Goal: Task Accomplishment & Management: Manage account settings

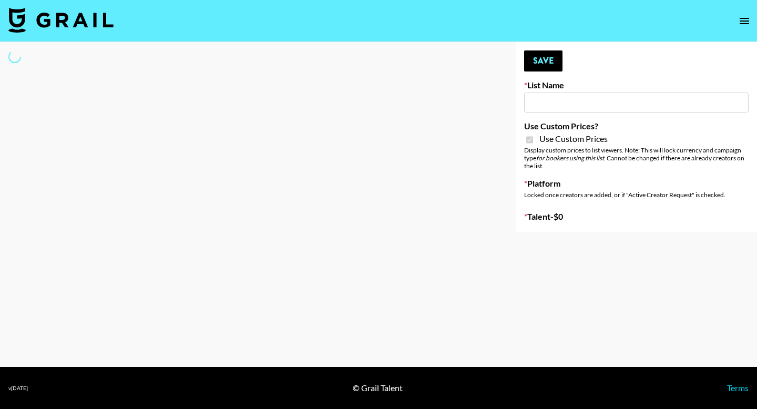
type input "Luckin - IG"
checkbox input "true"
select select "Brand"
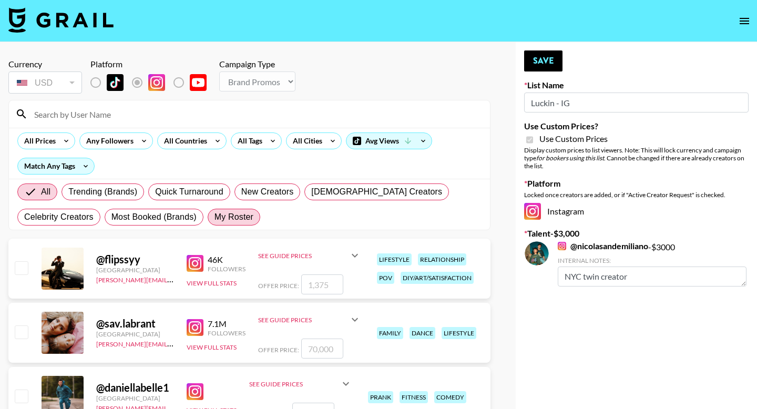
click at [237, 220] on span "My Roster" at bounding box center [234, 217] width 39 height 13
click at [215, 217] on input "My Roster" at bounding box center [215, 217] width 0 height 0
radio input "true"
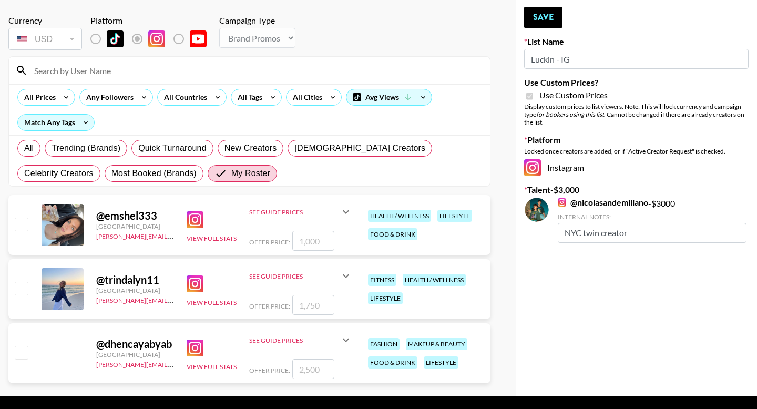
scroll to position [50, 0]
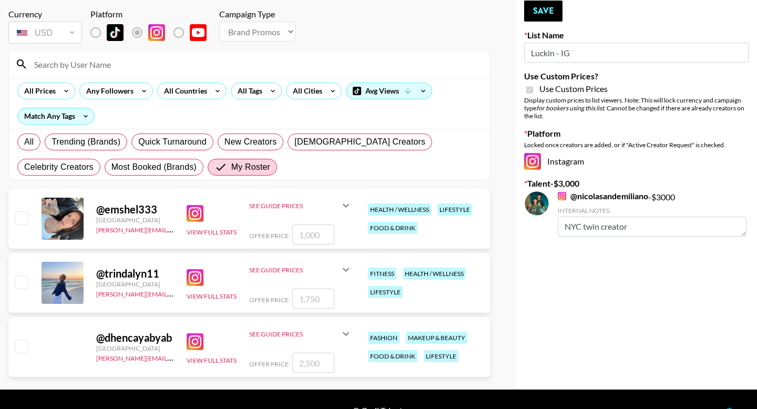
click at [24, 348] on input "checkbox" at bounding box center [21, 346] width 13 height 13
checkbox input "true"
type input "2500"
click at [540, 21] on button "Save" at bounding box center [543, 11] width 38 height 21
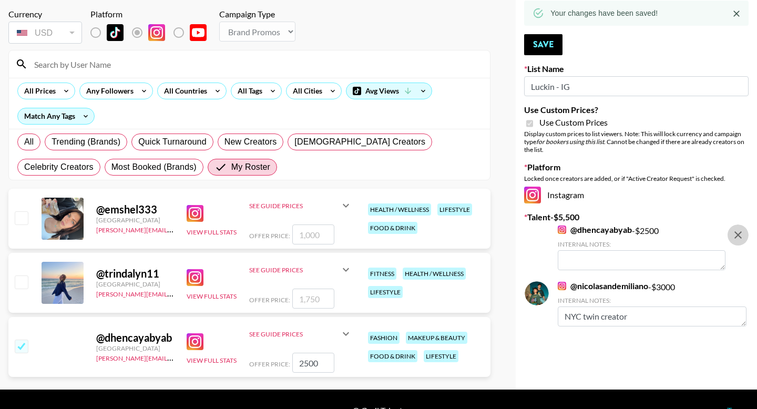
click at [737, 234] on icon "remove" at bounding box center [738, 234] width 7 height 7
checkbox input "false"
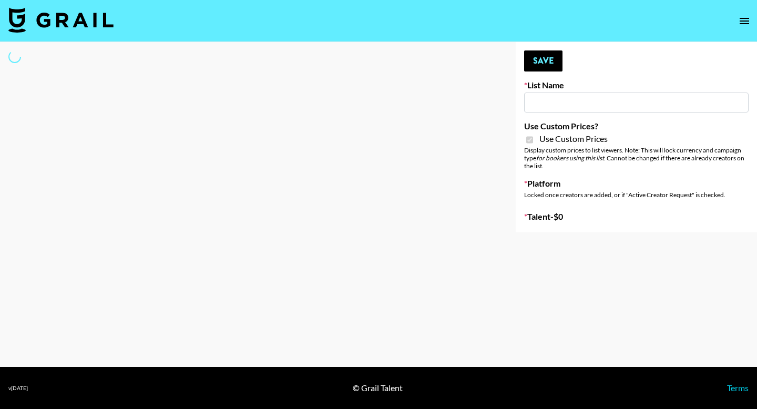
type input "Yumu Skincare"
checkbox input "true"
select select "Brand"
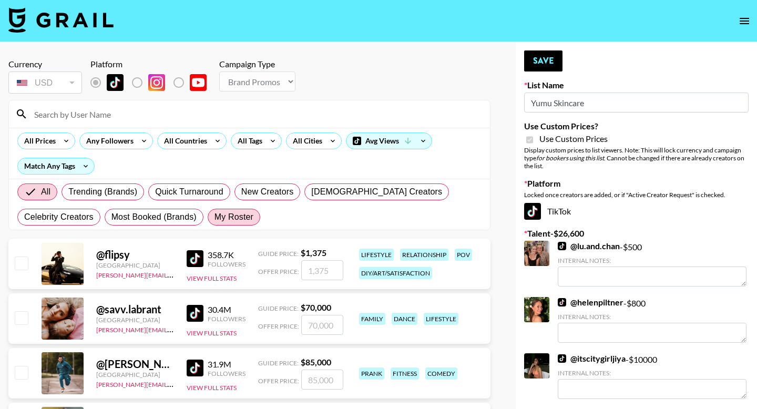
click at [254, 212] on label "My Roster" at bounding box center [234, 217] width 53 height 17
click at [215, 217] on input "My Roster" at bounding box center [215, 217] width 0 height 0
radio input "true"
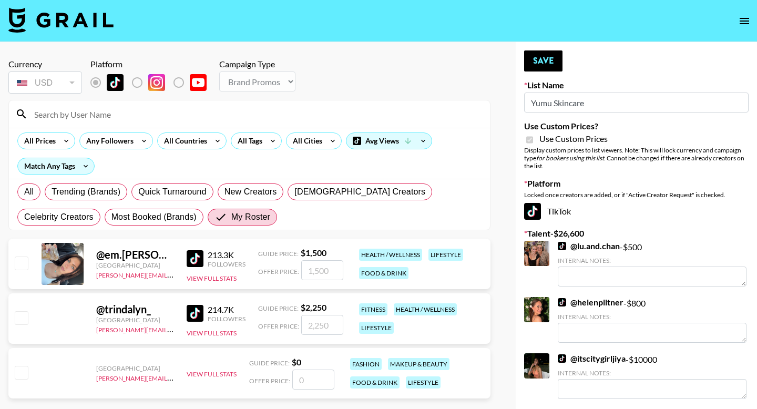
scroll to position [110, 0]
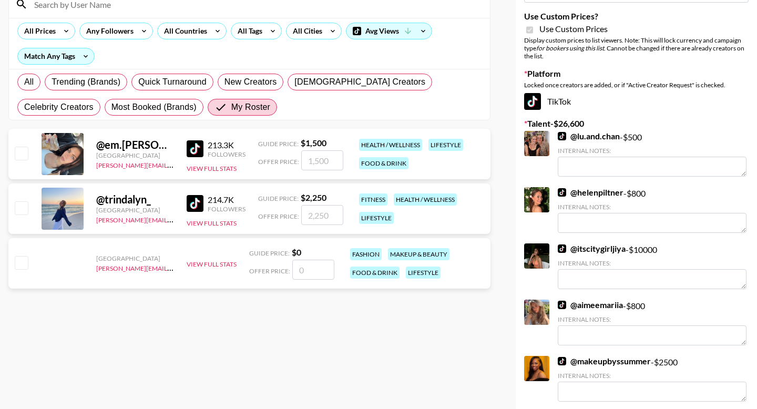
click at [24, 262] on input "checkbox" at bounding box center [21, 262] width 13 height 13
checkbox input "false"
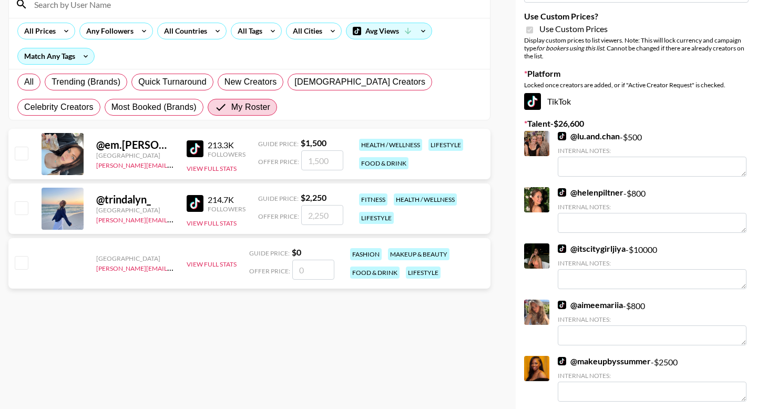
scroll to position [24, 0]
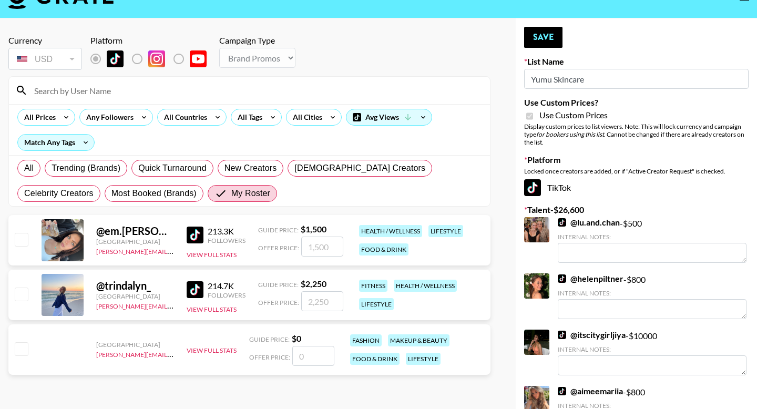
click at [13, 246] on div at bounding box center [21, 240] width 16 height 18
click at [19, 244] on input "checkbox" at bounding box center [21, 239] width 13 height 13
checkbox input "true"
type input "1500"
click at [529, 36] on button "Save" at bounding box center [543, 37] width 38 height 21
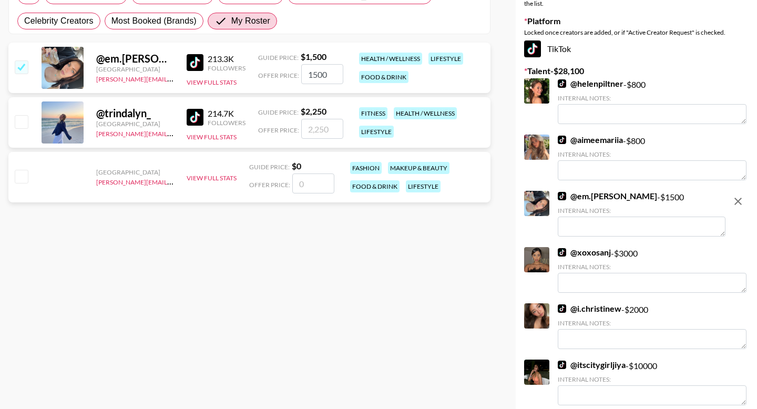
scroll to position [198, 0]
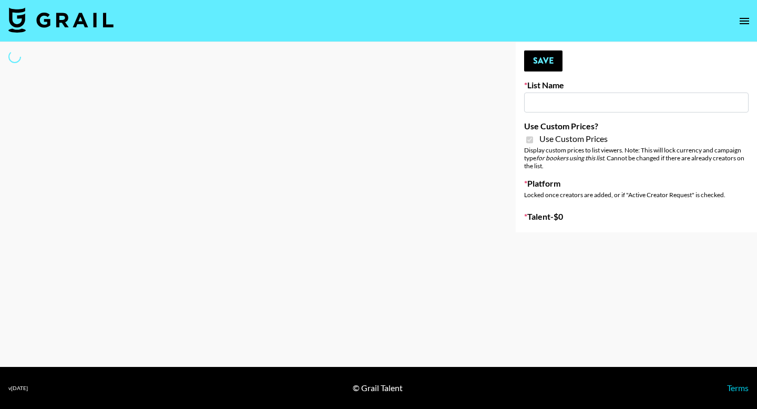
type input "Luckin - IG"
checkbox input "true"
select select "Brand"
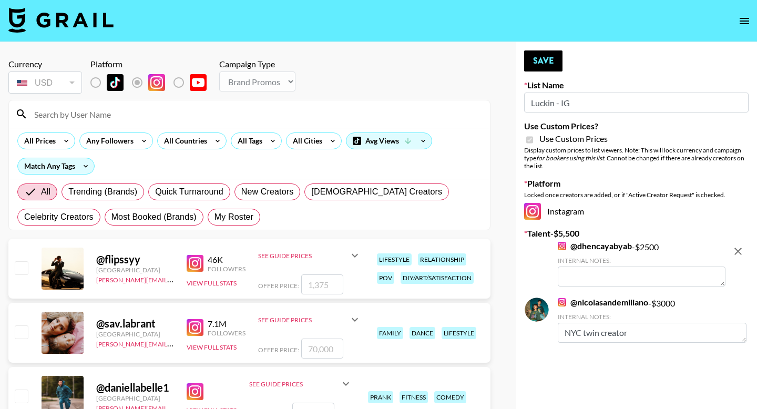
click at [739, 252] on icon "remove" at bounding box center [738, 251] width 7 height 7
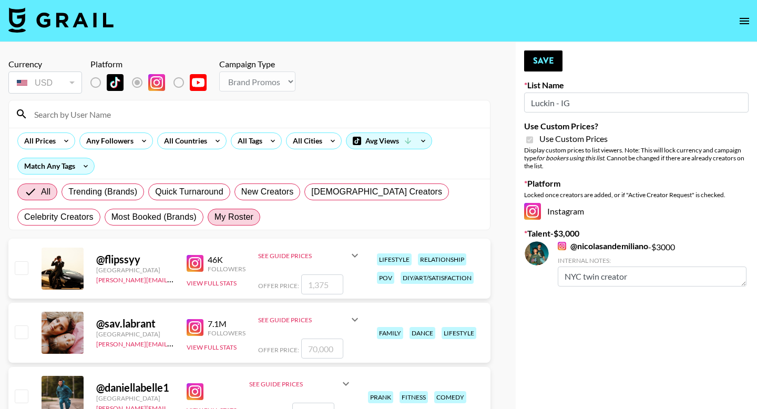
click at [227, 219] on span "My Roster" at bounding box center [234, 217] width 39 height 13
click at [215, 217] on input "My Roster" at bounding box center [215, 217] width 0 height 0
radio input "true"
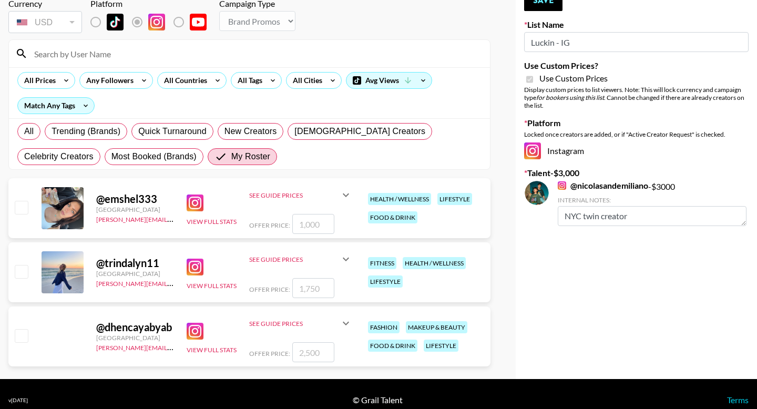
scroll to position [62, 0]
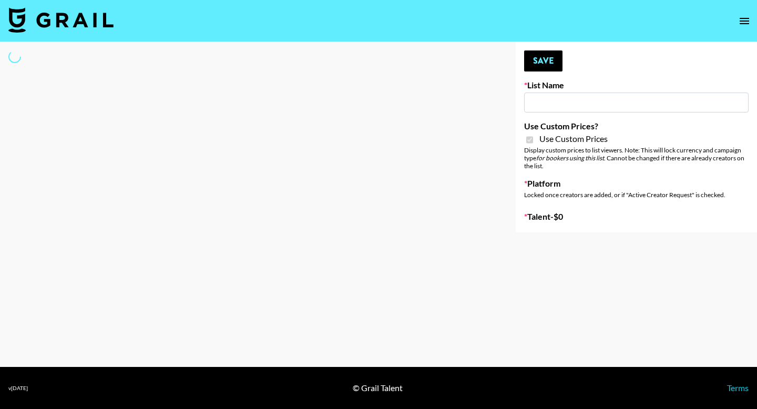
type input "Luckin - IG"
checkbox input "true"
select select "Brand"
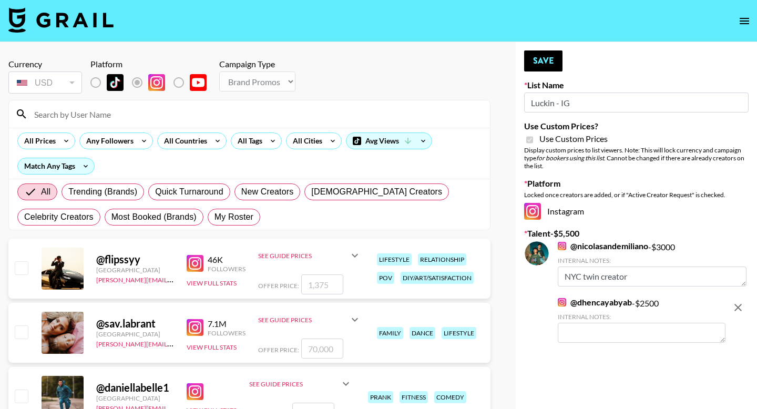
click at [739, 310] on icon "remove" at bounding box center [738, 307] width 13 height 13
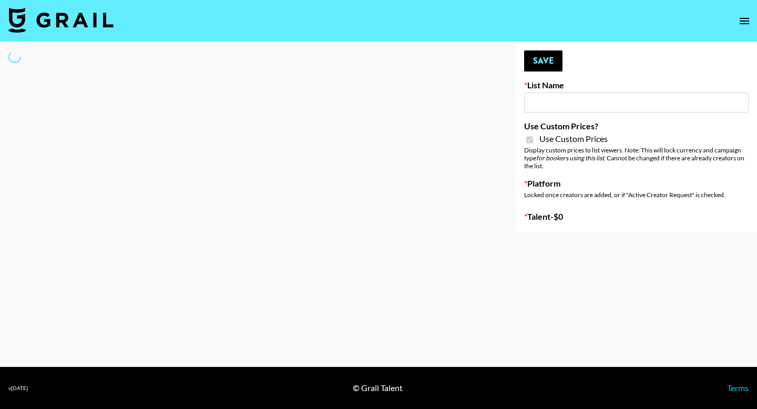
type input "Luckin - IG"
checkbox input "true"
select select "Brand"
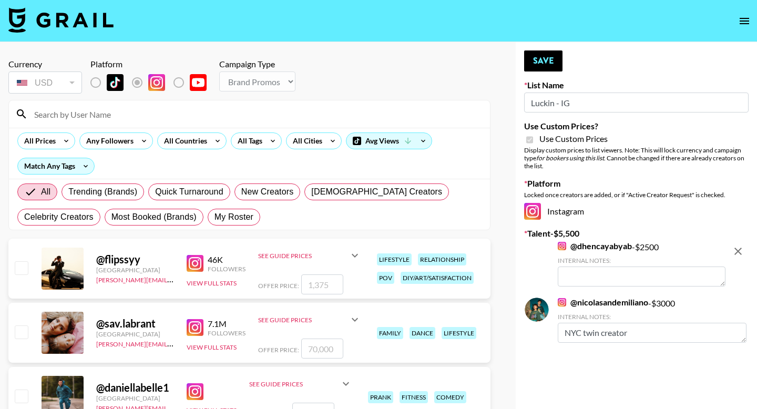
click at [741, 249] on icon "remove" at bounding box center [738, 251] width 7 height 7
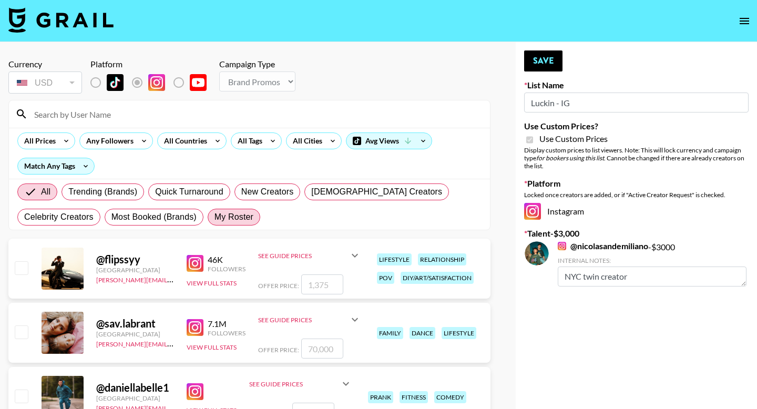
click at [250, 214] on span "My Roster" at bounding box center [234, 217] width 39 height 13
click at [215, 217] on input "My Roster" at bounding box center [215, 217] width 0 height 0
radio input "true"
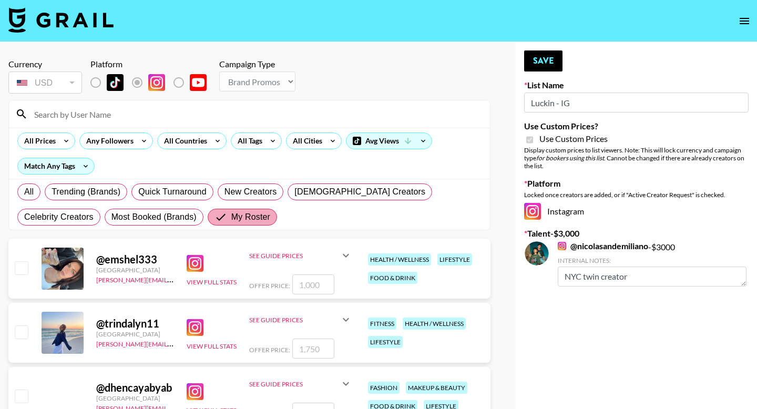
scroll to position [73, 0]
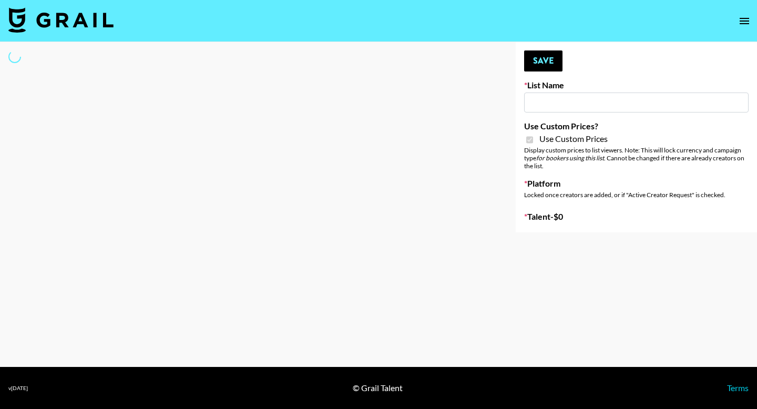
type input "Yumu Skincare"
checkbox input "true"
select select "Brand"
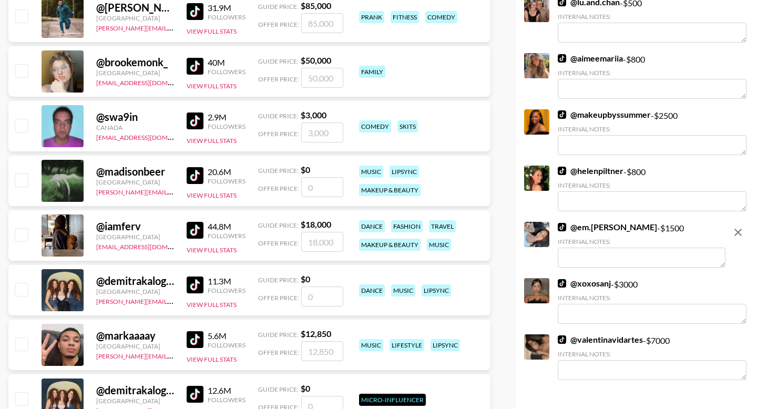
scroll to position [551, 0]
